Goal: Check status

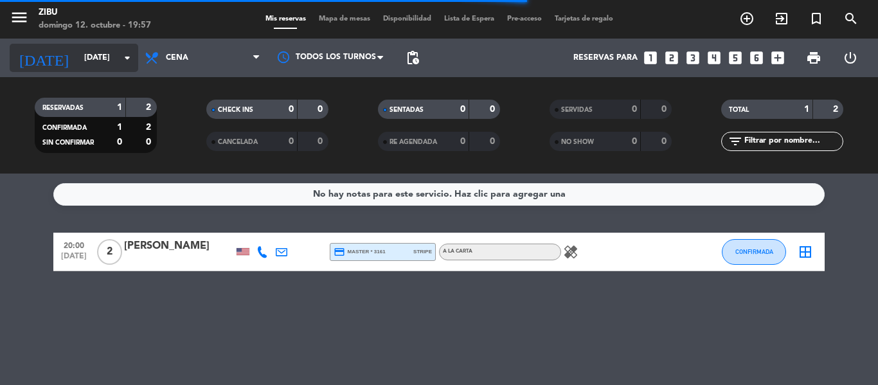
click at [83, 58] on input "[DATE]" at bounding box center [132, 58] width 109 height 22
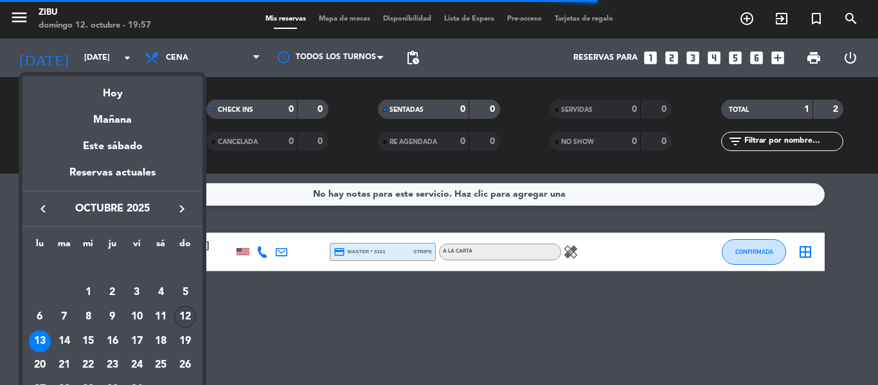
click at [190, 321] on div "12" at bounding box center [185, 317] width 22 height 22
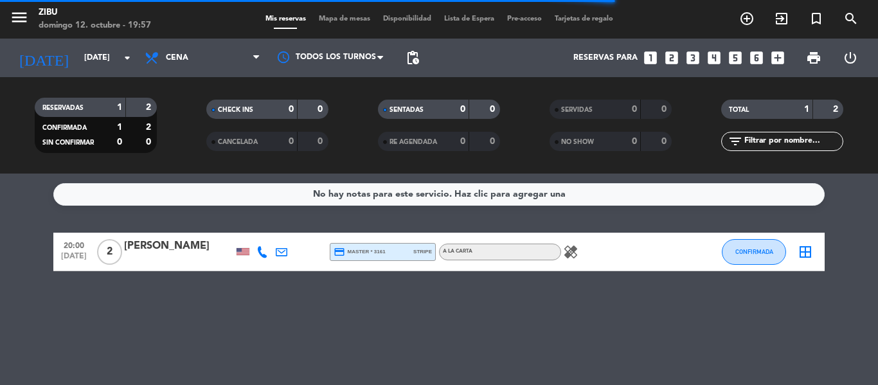
type input "[DATE]"
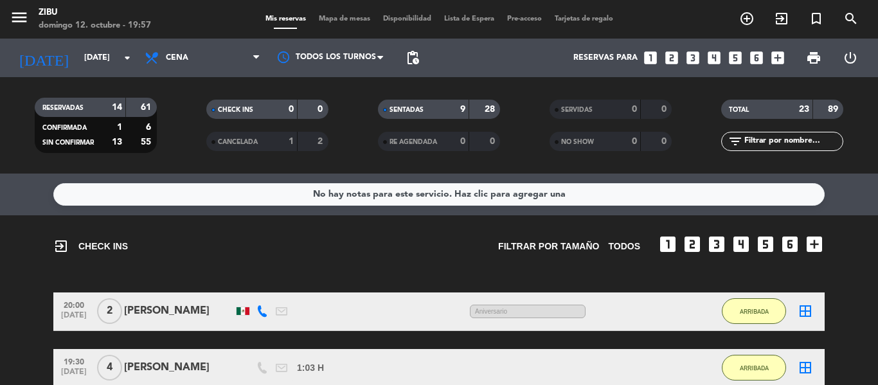
click at [407, 112] on span "SENTADAS" at bounding box center [406, 110] width 34 height 6
click at [413, 111] on span "SENTADAS" at bounding box center [406, 110] width 34 height 6
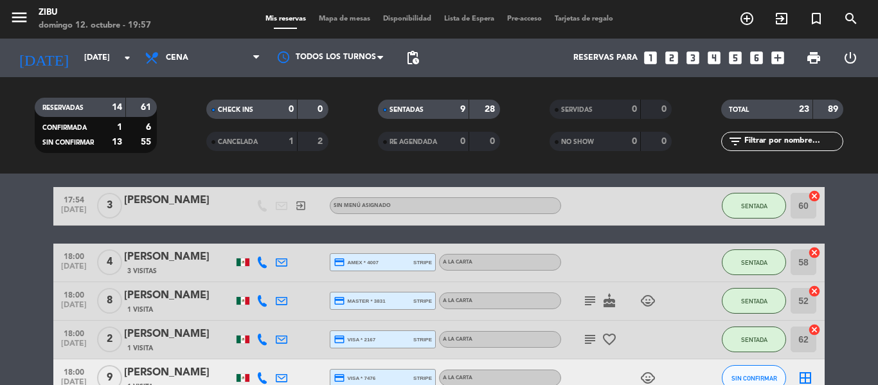
scroll to position [257, 0]
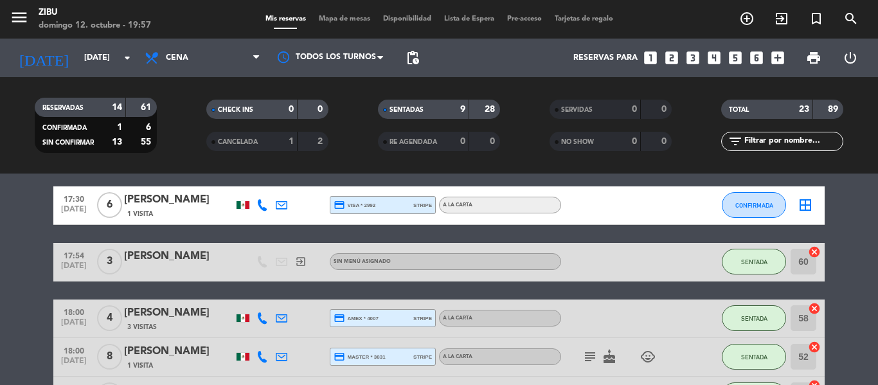
click at [412, 104] on div "SENTADAS" at bounding box center [410, 109] width 59 height 15
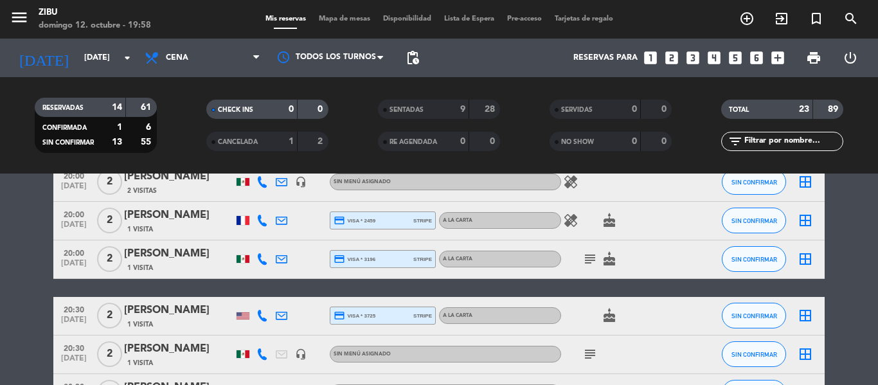
scroll to position [547, 0]
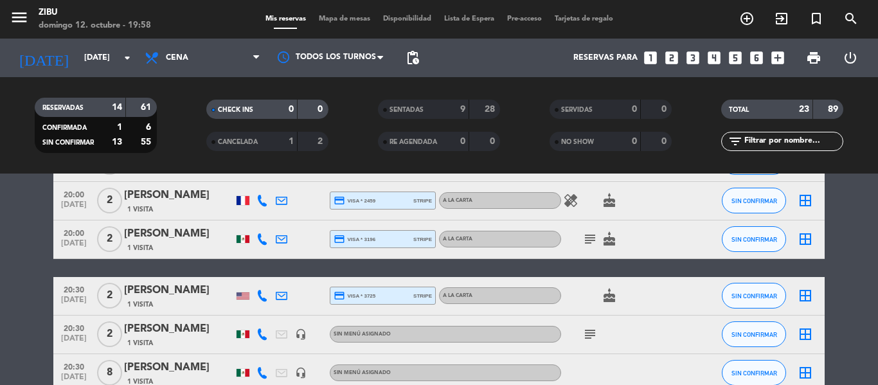
click at [607, 296] on icon "cake" at bounding box center [609, 295] width 15 height 15
click at [611, 206] on icon "cake" at bounding box center [609, 200] width 15 height 15
click at [607, 237] on icon "cake" at bounding box center [609, 238] width 15 height 15
click at [593, 237] on icon "subject" at bounding box center [589, 238] width 15 height 15
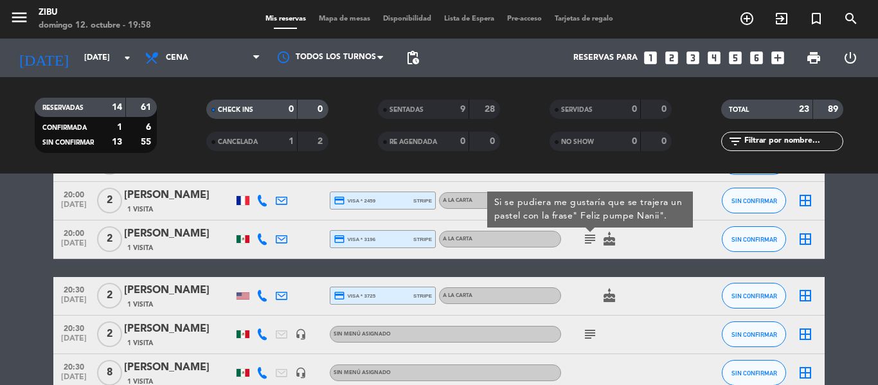
click at [575, 243] on div "subject Si se pudiera me gustaría que se trajera un pastel con la frase" Feliz …" at bounding box center [619, 239] width 116 height 38
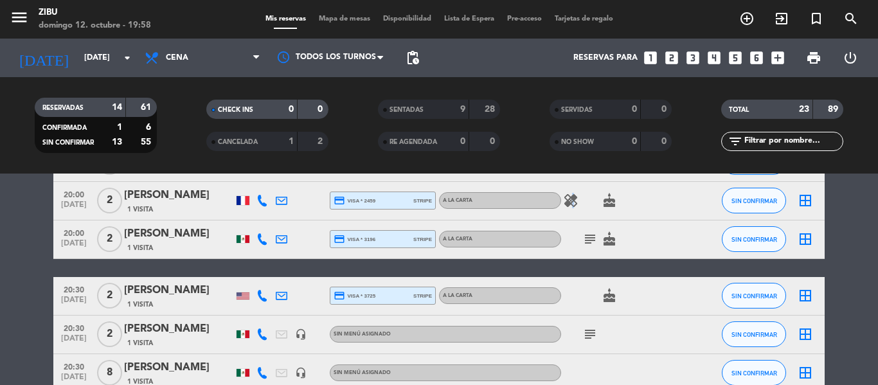
click at [571, 200] on icon "healing" at bounding box center [570, 200] width 15 height 15
click at [571, 221] on div "subject cake" at bounding box center [619, 239] width 116 height 38
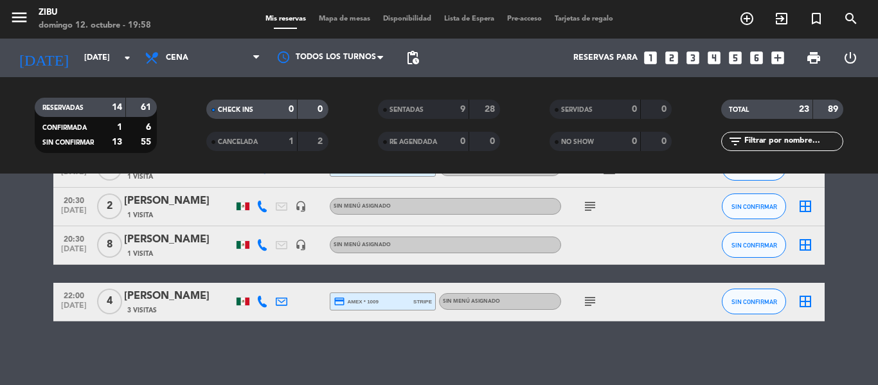
scroll to position [675, 0]
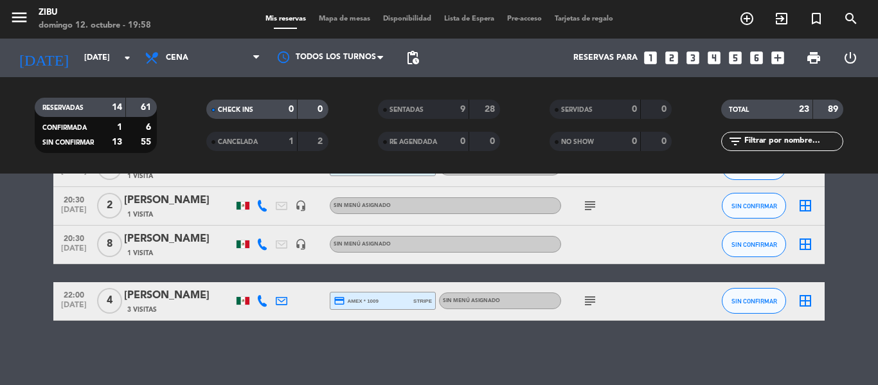
click at [587, 214] on div "subject" at bounding box center [619, 206] width 116 height 38
click at [589, 205] on icon "subject" at bounding box center [589, 205] width 15 height 15
click at [587, 308] on icon "subject" at bounding box center [589, 300] width 15 height 15
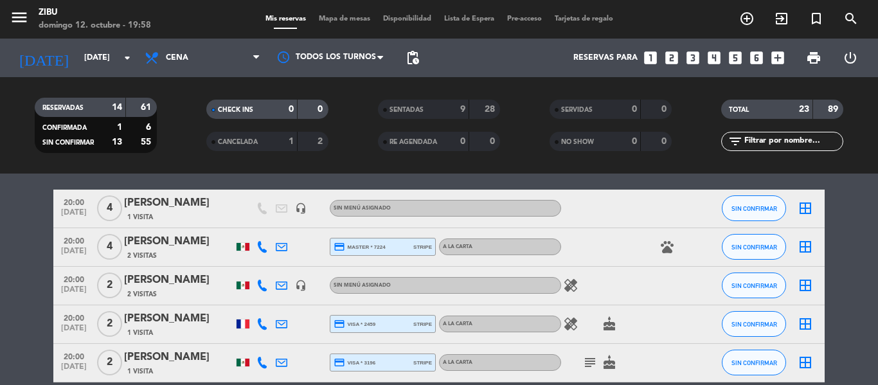
scroll to position [354, 0]
